Goal: Task Accomplishment & Management: Manage account settings

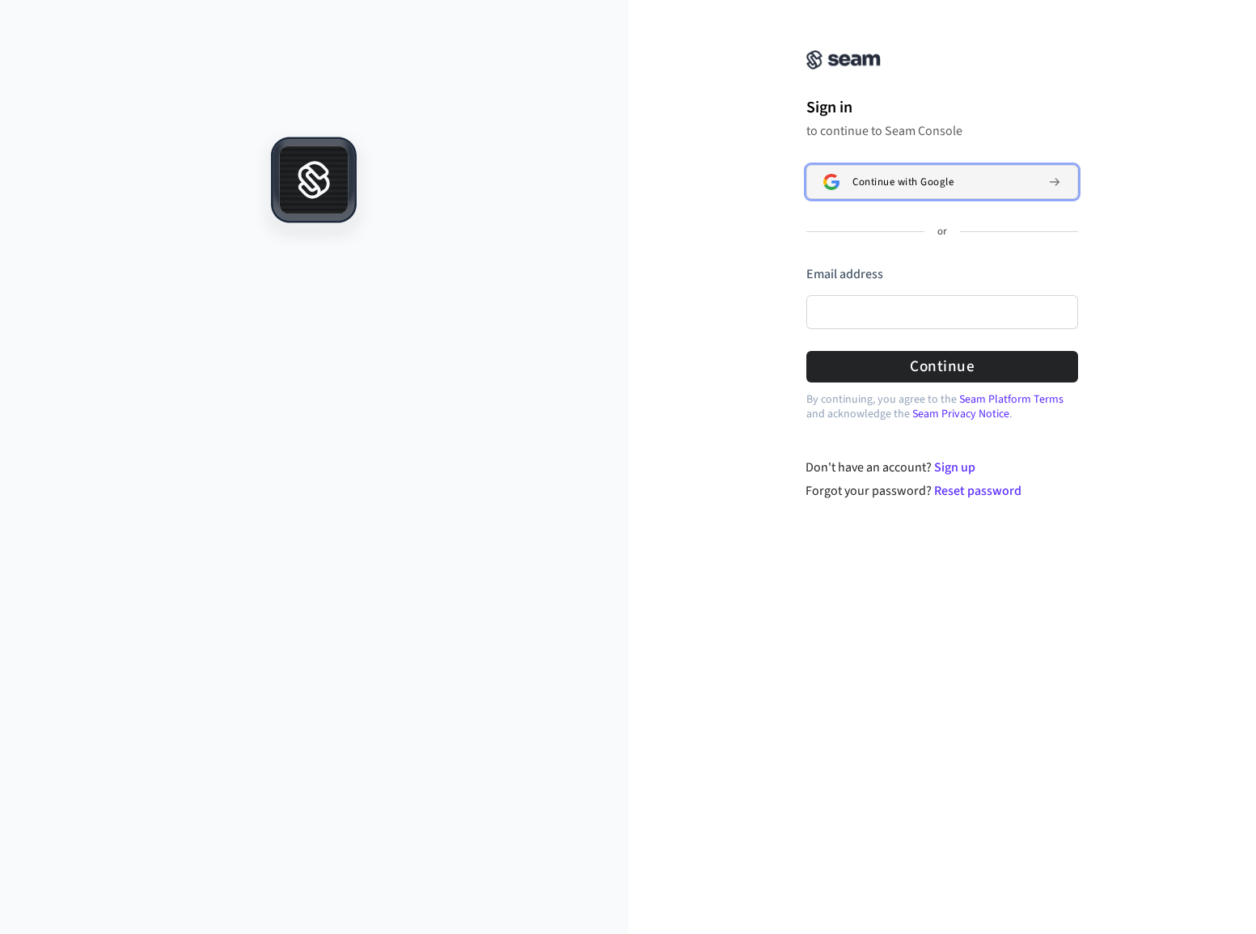
click at [984, 186] on div "Continue with Google" at bounding box center [943, 181] width 183 height 13
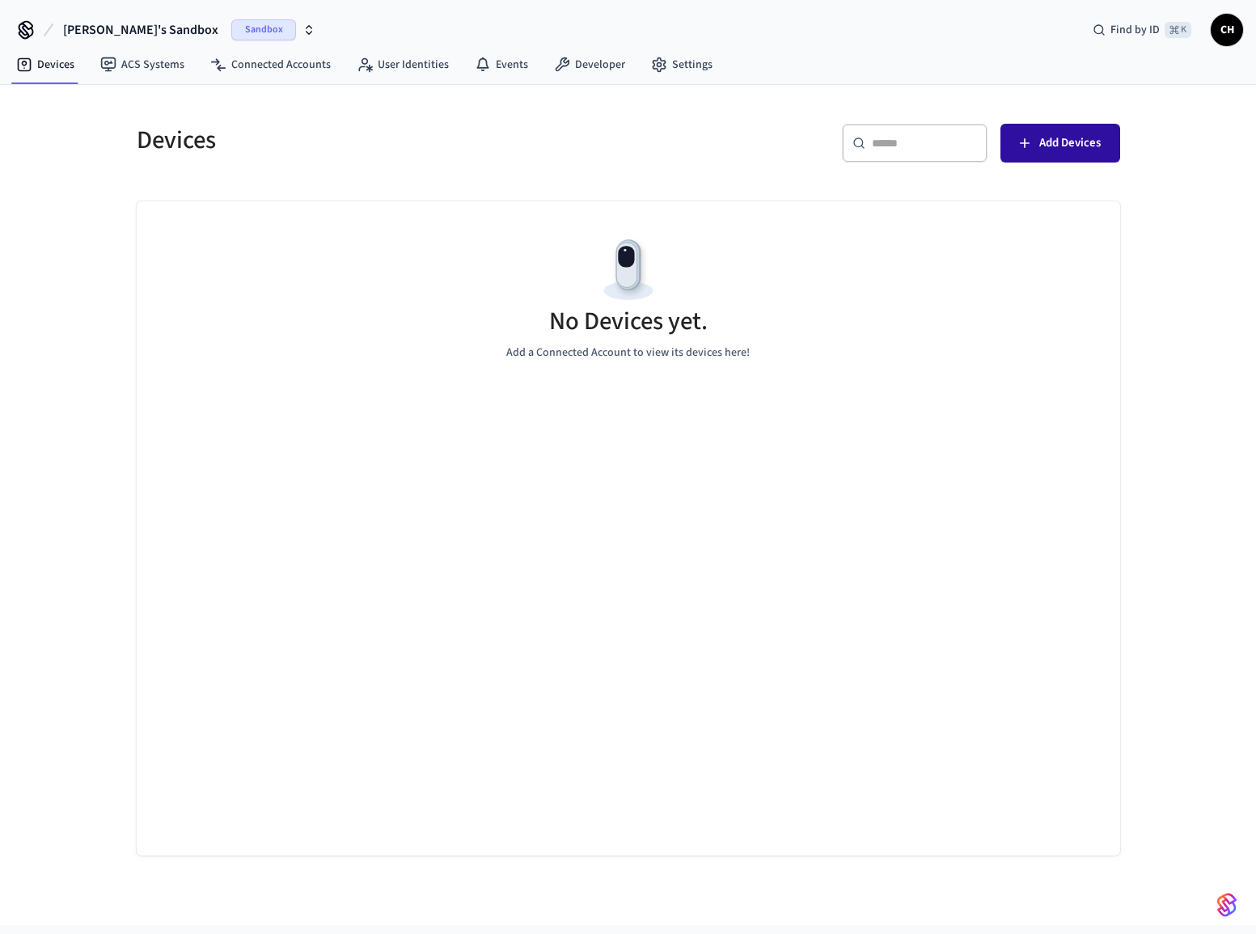
click at [1067, 150] on span "Add Devices" at bounding box center [1069, 143] width 61 height 21
click at [1081, 150] on span "Add Devices" at bounding box center [1069, 143] width 61 height 21
click at [231, 28] on span "Sandbox" at bounding box center [263, 29] width 65 height 21
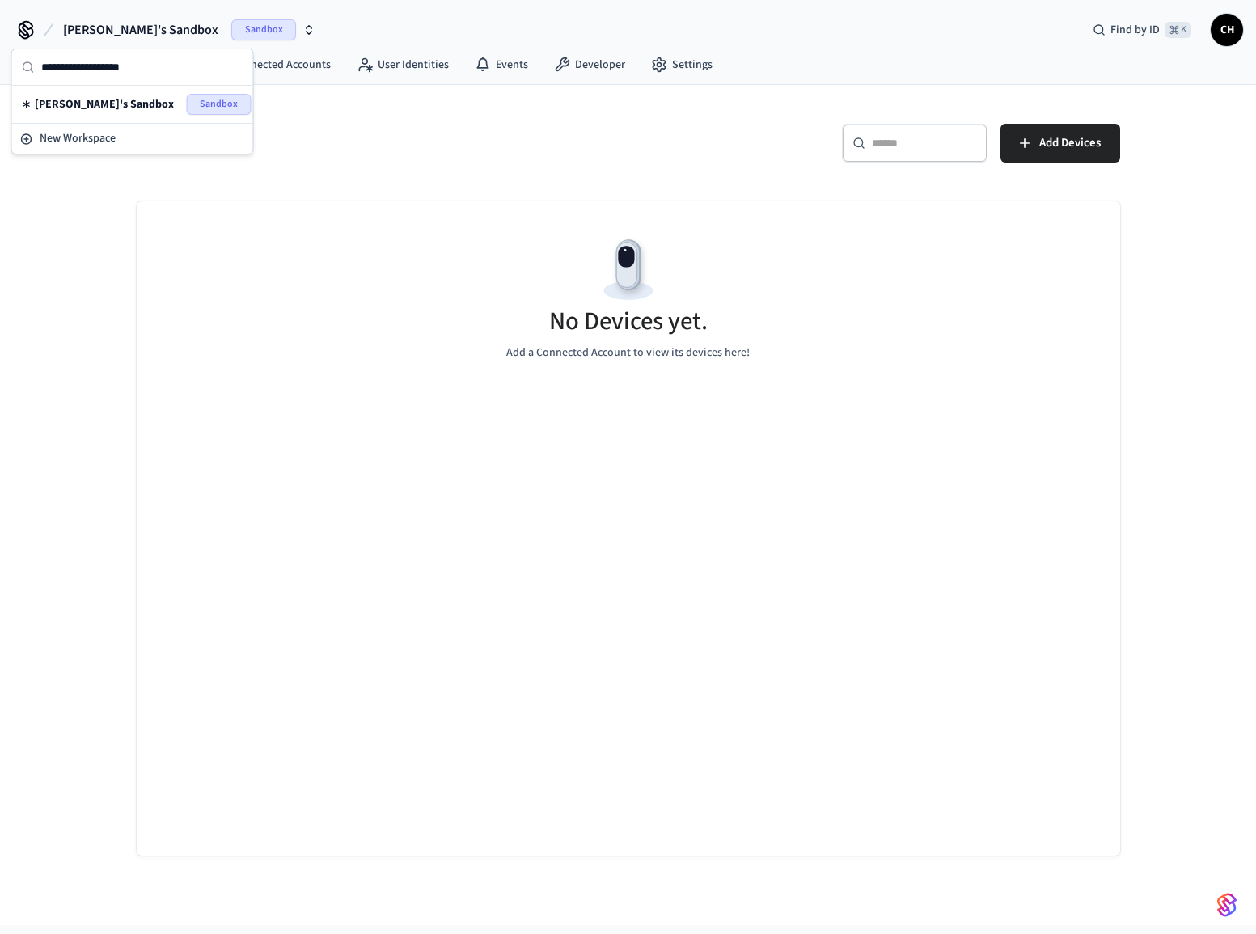
click at [198, 99] on span "Sandbox" at bounding box center [219, 104] width 65 height 21
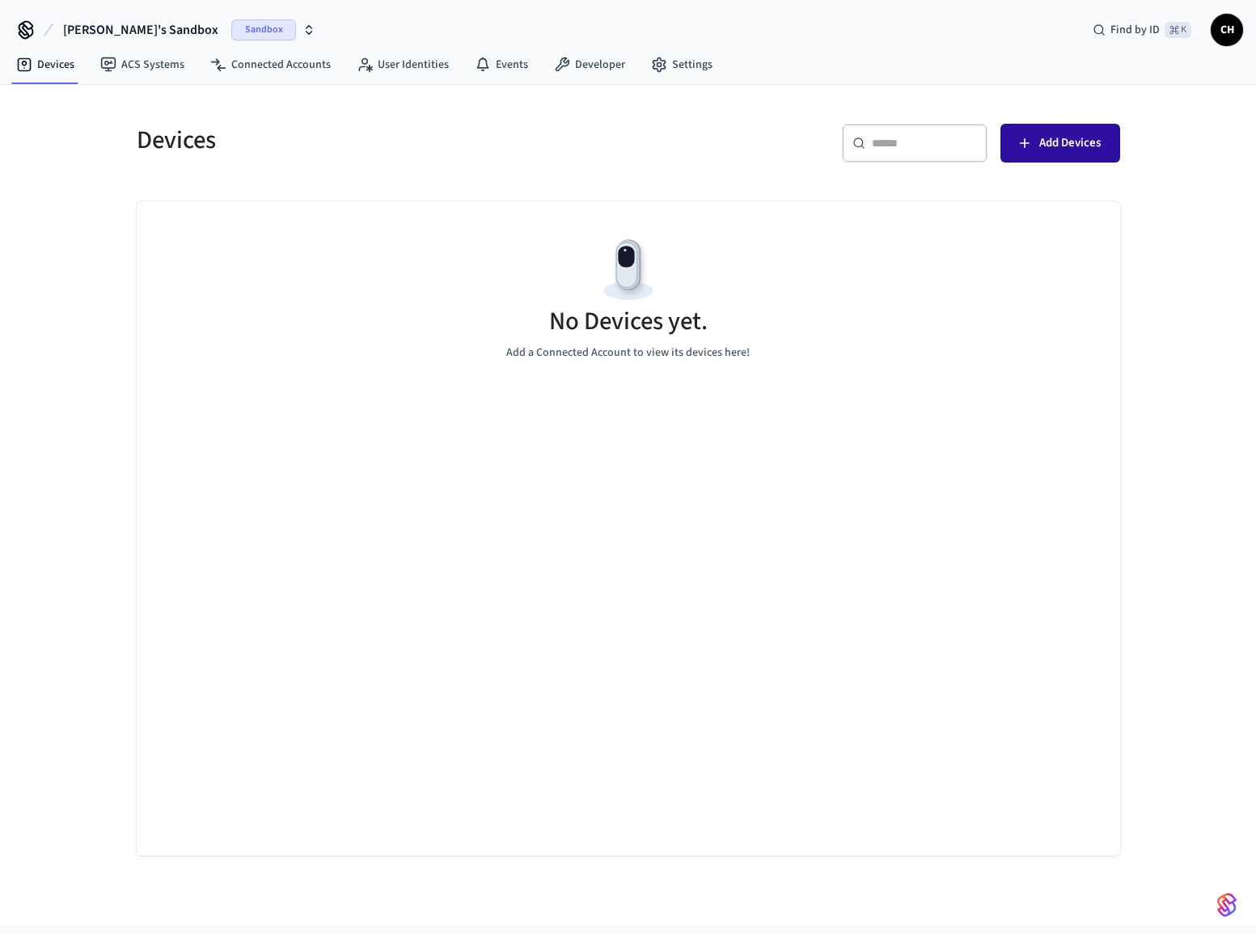
click at [1035, 145] on button "Add Devices" at bounding box center [1060, 143] width 120 height 39
click at [302, 27] on icon "button" at bounding box center [308, 29] width 13 height 13
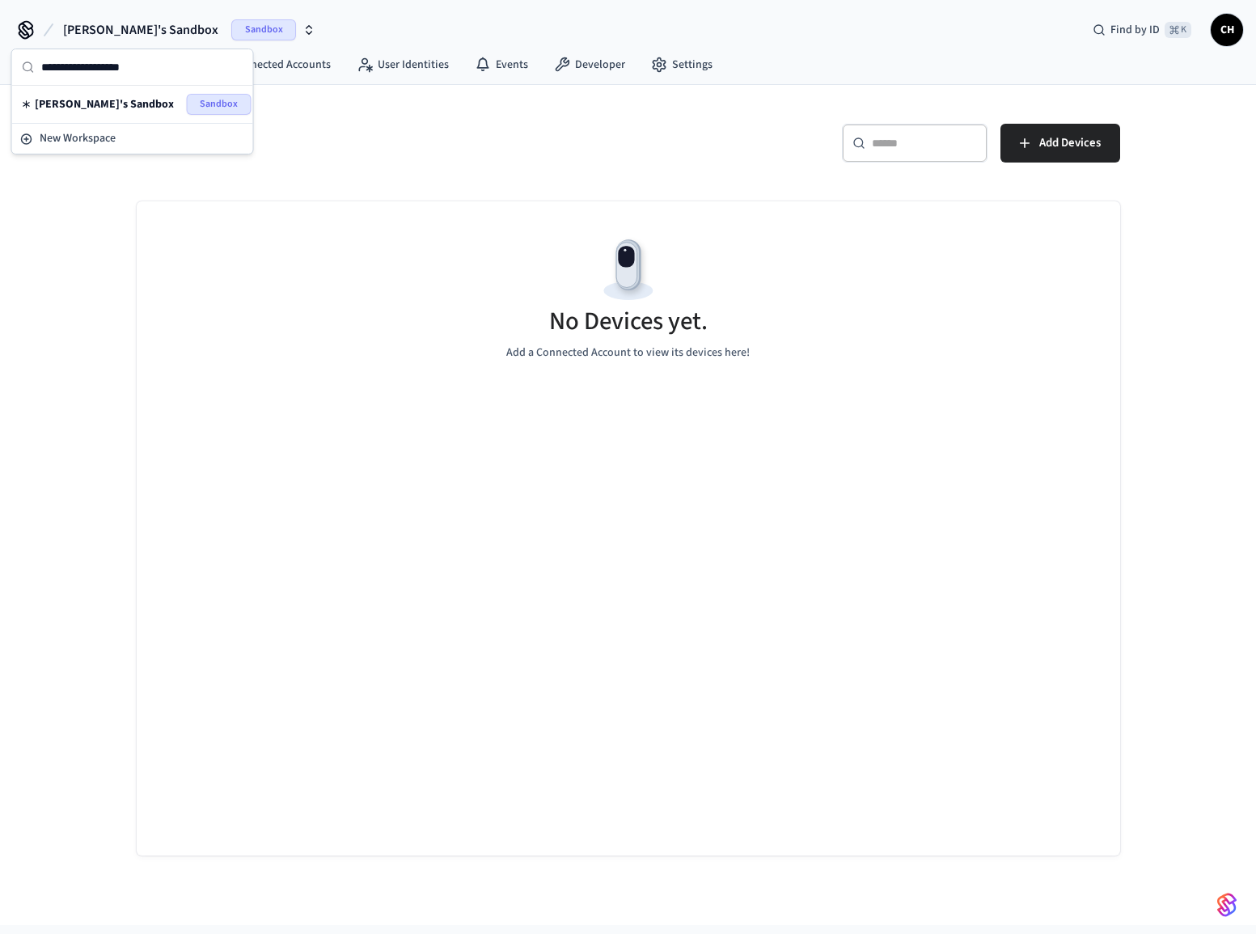
click at [302, 27] on icon "button" at bounding box center [308, 29] width 13 height 13
click at [81, 142] on span "New Workspace" at bounding box center [78, 138] width 76 height 17
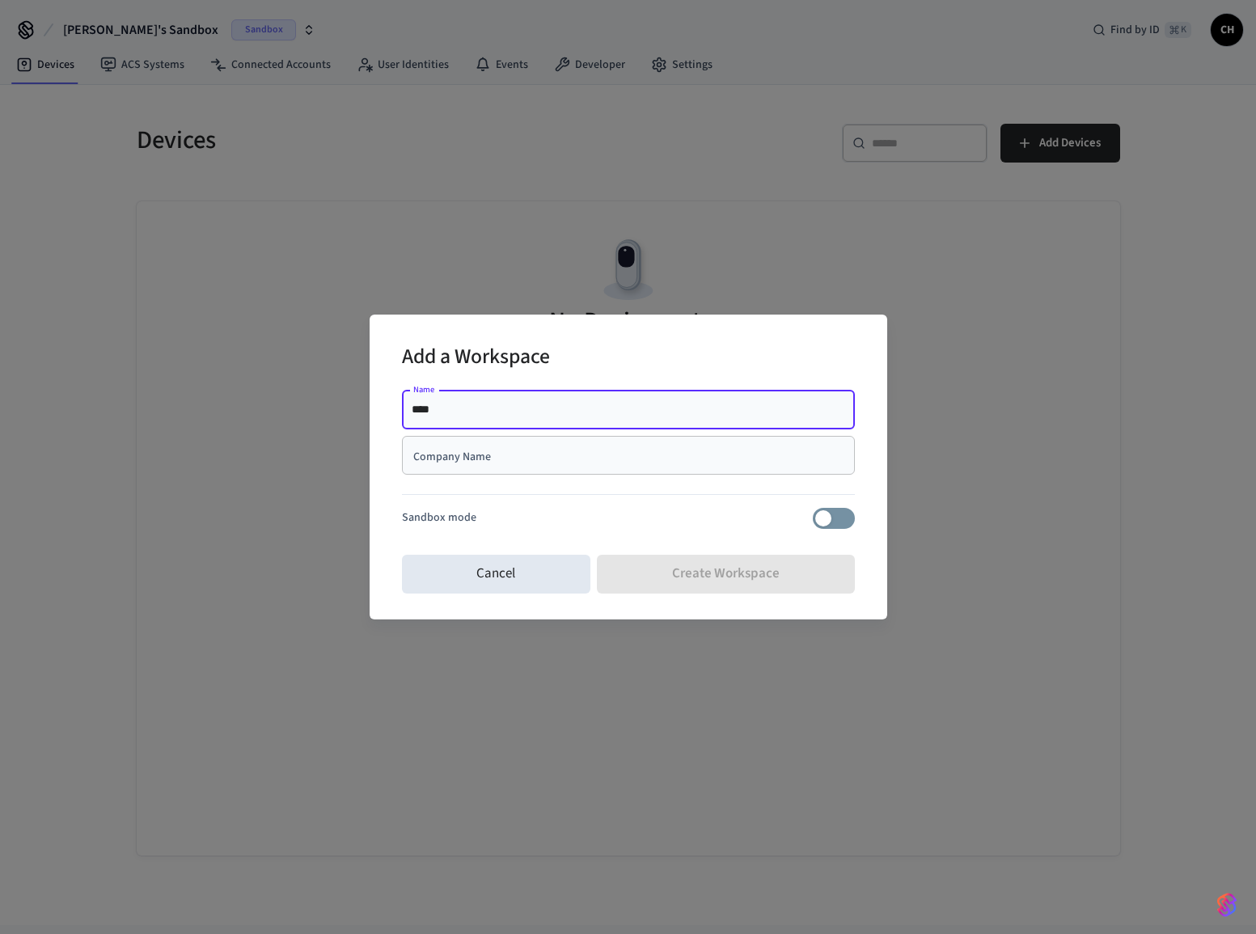
type input "****"
click at [589, 492] on div at bounding box center [628, 498] width 453 height 20
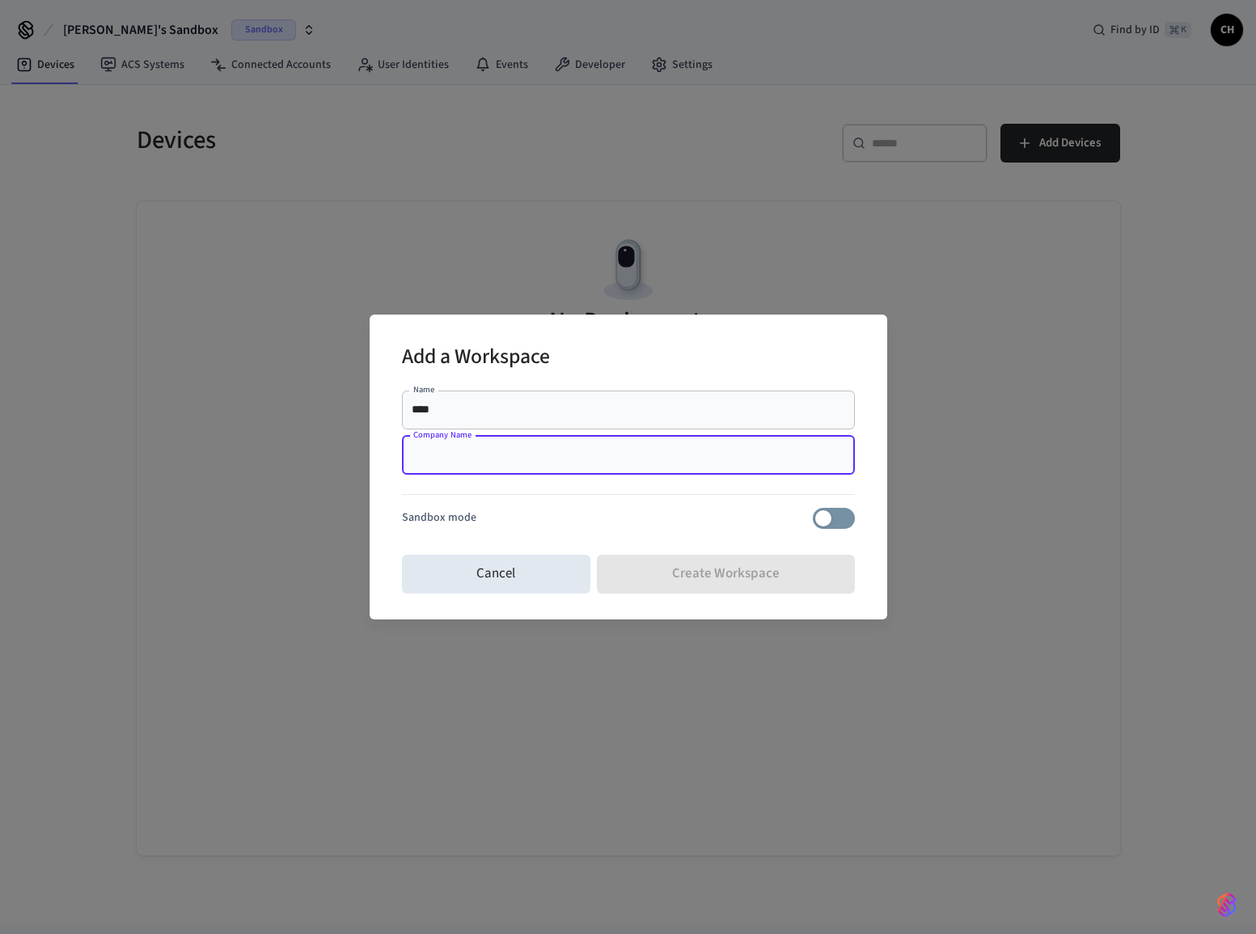
click at [501, 463] on input "Company Name" at bounding box center [628, 455] width 433 height 16
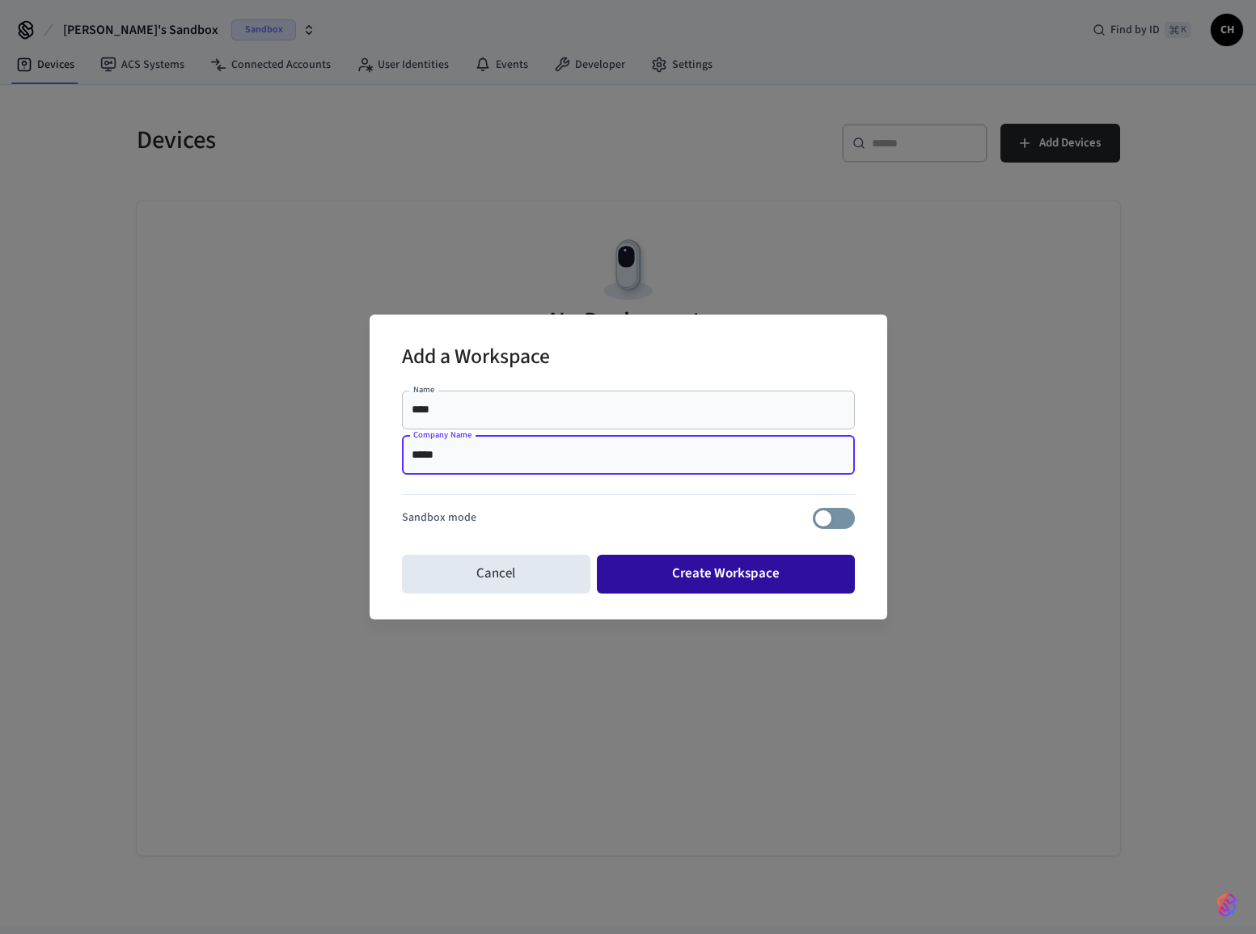
type input "*****"
click at [657, 574] on button "Create Workspace" at bounding box center [726, 574] width 258 height 39
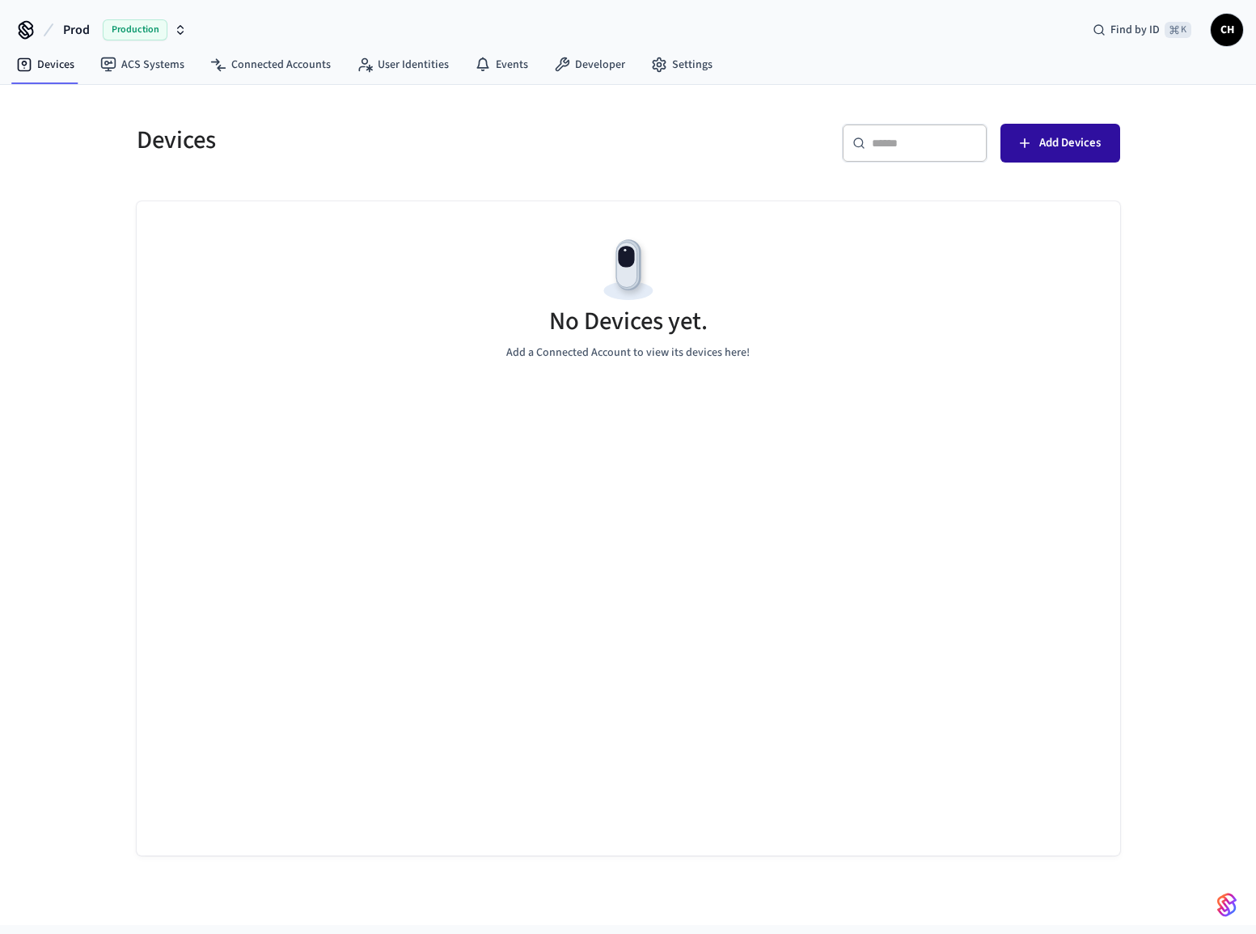
click at [1051, 140] on span "Add Devices" at bounding box center [1069, 143] width 61 height 21
